Goal: Transaction & Acquisition: Subscribe to service/newsletter

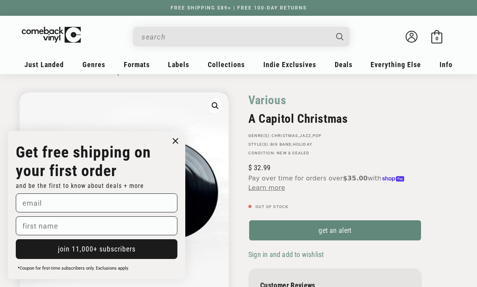
click at [169, 176] on p "Get free shipping on your first order" at bounding box center [97, 161] width 162 height 37
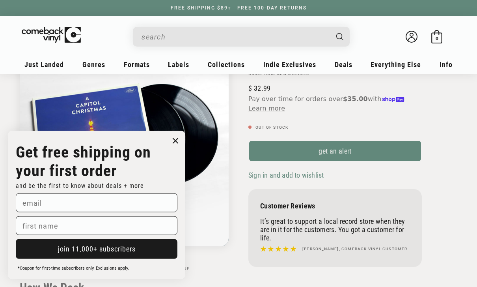
click at [178, 147] on icon "Close dialog" at bounding box center [176, 141] width 12 height 12
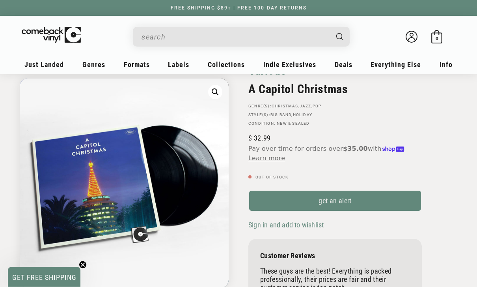
scroll to position [49, 0]
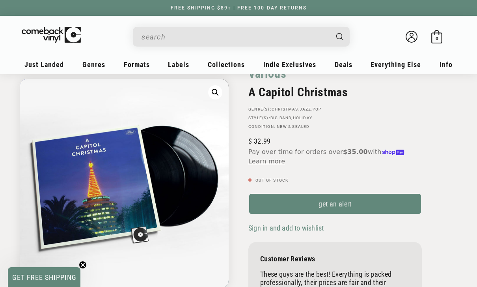
click at [109, 167] on img "Gallery Viewer" at bounding box center [124, 183] width 209 height 209
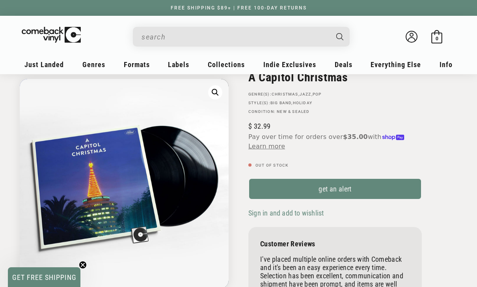
scroll to position [60, 0]
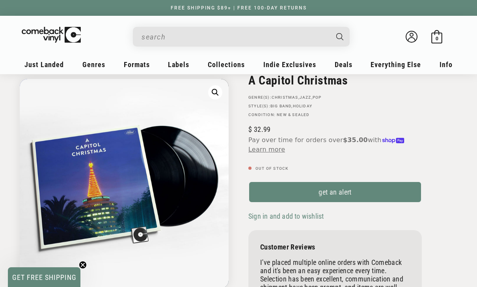
click at [391, 191] on link "get an alert" at bounding box center [336, 192] width 174 height 22
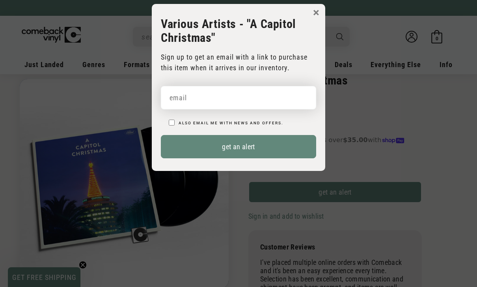
click at [288, 102] on input "email" at bounding box center [238, 97] width 155 height 23
type input "pdbowden1@gmail.com"
click at [181, 126] on p "Also email me with news and offers." at bounding box center [243, 121] width 148 height 11
click at [177, 119] on p "Also email me with news and offers." at bounding box center [243, 121] width 148 height 11
click at [174, 121] on input "Also email me with news and offers." at bounding box center [172, 123] width 6 height 6
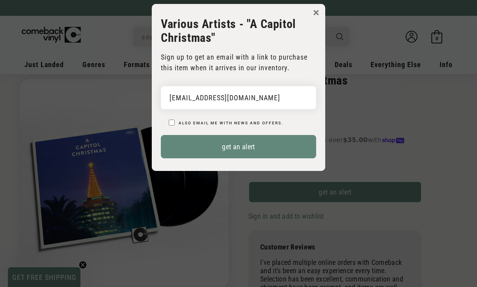
checkbox input "true"
click at [181, 148] on button "get an alert" at bounding box center [238, 146] width 155 height 23
